Goal: Task Accomplishment & Management: Use online tool/utility

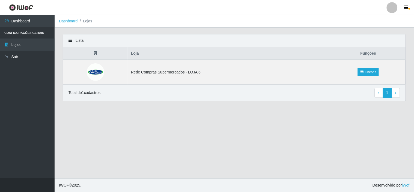
click at [78, 21] on li "Lojas" at bounding box center [85, 21] width 14 height 6
click at [71, 20] on link "Dashboard" at bounding box center [68, 21] width 19 height 4
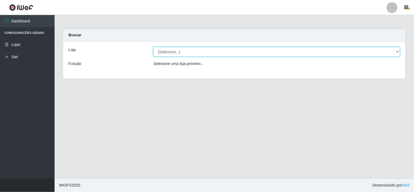
click at [179, 49] on select "[Selecione...] Rede Compras Supermercados - LOJA 6" at bounding box center [276, 52] width 246 height 10
select select "398"
click at [153, 47] on select "[Selecione...] Rede Compras Supermercados - LOJA 6" at bounding box center [276, 52] width 246 height 10
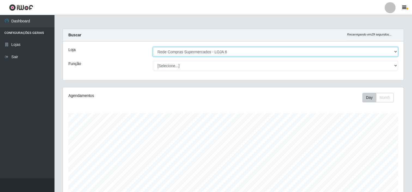
scroll to position [113, 341]
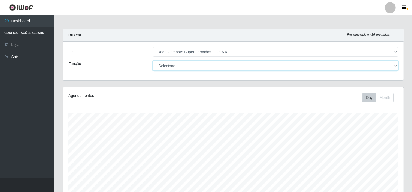
click at [187, 67] on select "[Selecione...] ASG ASG + ASG ++ Embalador Embalador + Embalador ++ Operador de …" at bounding box center [275, 66] width 245 height 10
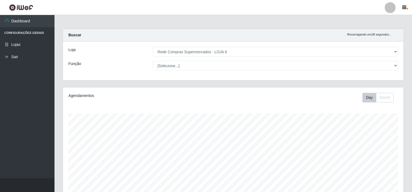
click at [119, 77] on div "Loja [Selecione...] Rede Compras Supermercados - LOJA 6 Função [Selecione...] A…" at bounding box center [233, 60] width 341 height 39
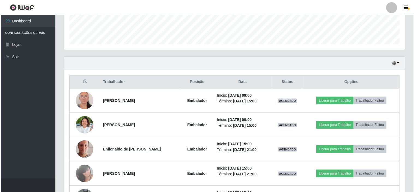
scroll to position [195, 0]
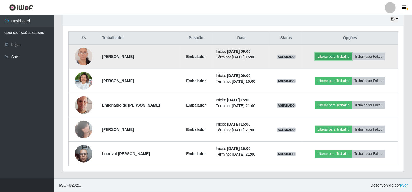
click at [334, 56] on button "Liberar para Trabalho" at bounding box center [333, 57] width 37 height 8
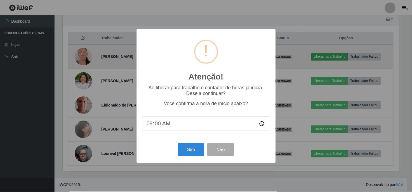
scroll to position [113, 337]
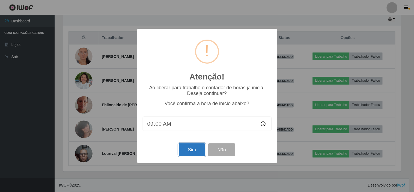
click at [198, 152] on button "Sim" at bounding box center [192, 149] width 26 height 13
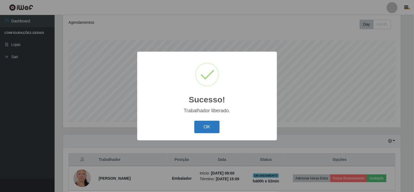
click at [206, 123] on button "OK" at bounding box center [206, 126] width 25 height 13
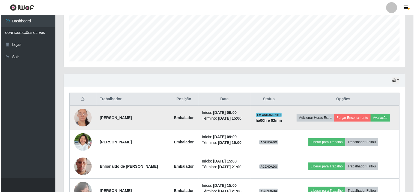
scroll to position [134, 0]
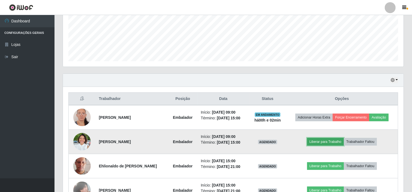
click at [324, 140] on button "Liberar para Trabalho" at bounding box center [325, 142] width 37 height 8
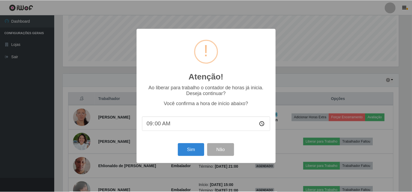
scroll to position [113, 337]
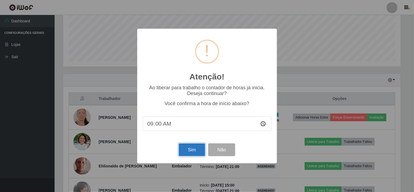
click at [198, 146] on button "Sim" at bounding box center [192, 149] width 26 height 13
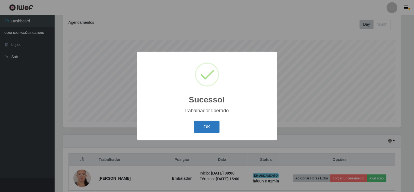
click at [209, 131] on button "OK" at bounding box center [206, 126] width 25 height 13
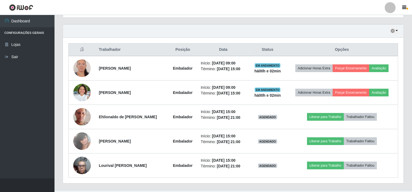
scroll to position [195, 0]
